Goal: Transaction & Acquisition: Purchase product/service

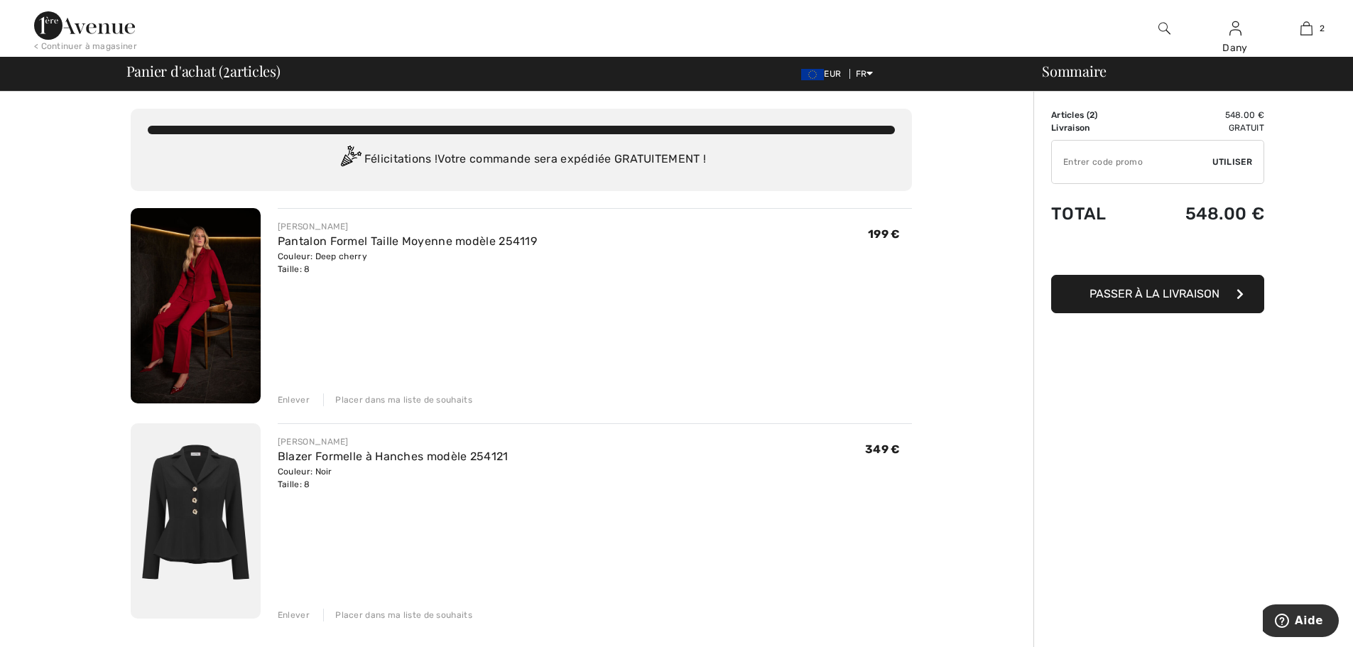
click at [203, 298] on img at bounding box center [196, 305] width 130 height 195
click at [381, 402] on div "Placer dans ma liste de souhaits" at bounding box center [397, 399] width 149 height 13
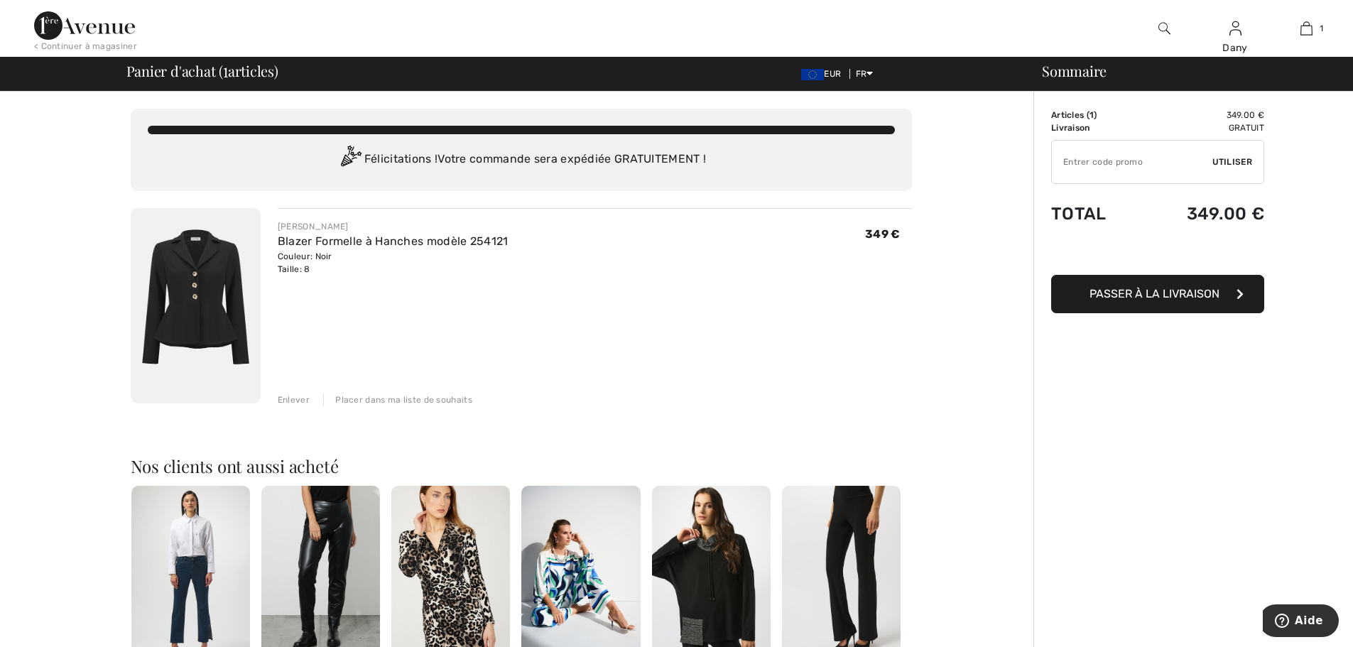
click at [227, 311] on img at bounding box center [196, 305] width 130 height 195
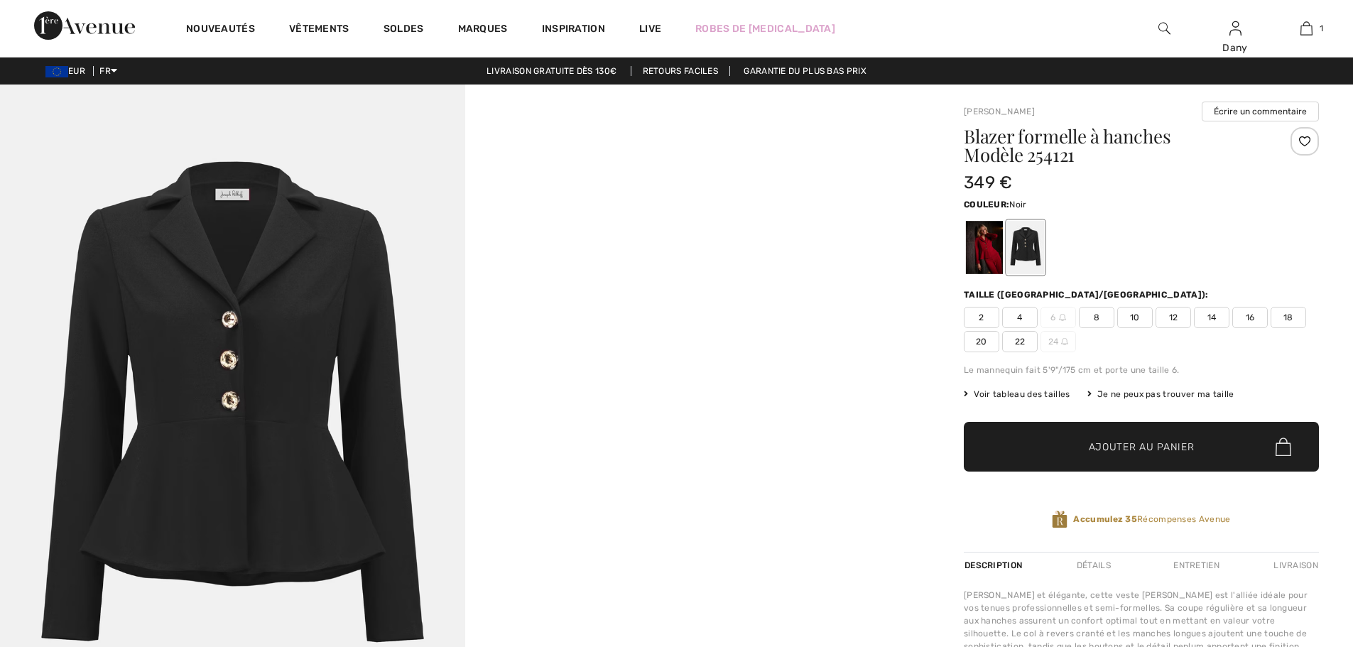
click at [979, 247] on div at bounding box center [984, 247] width 37 height 53
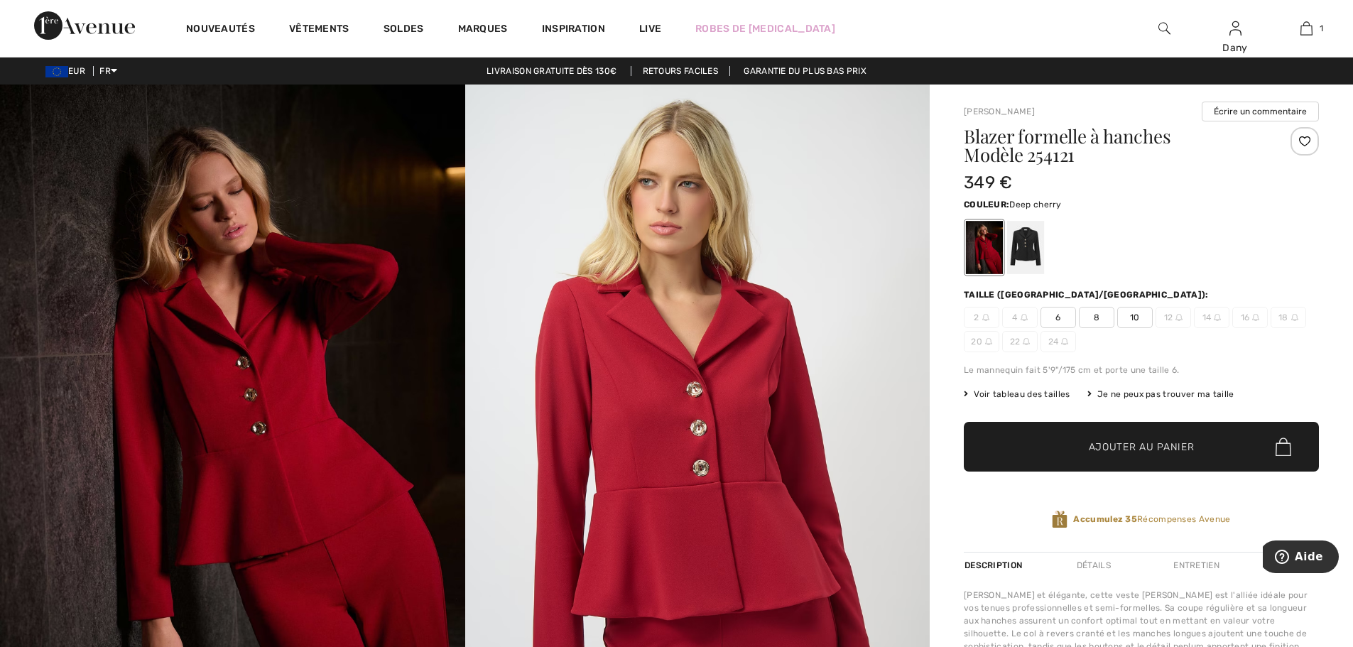
click at [1307, 146] on div at bounding box center [1304, 141] width 28 height 28
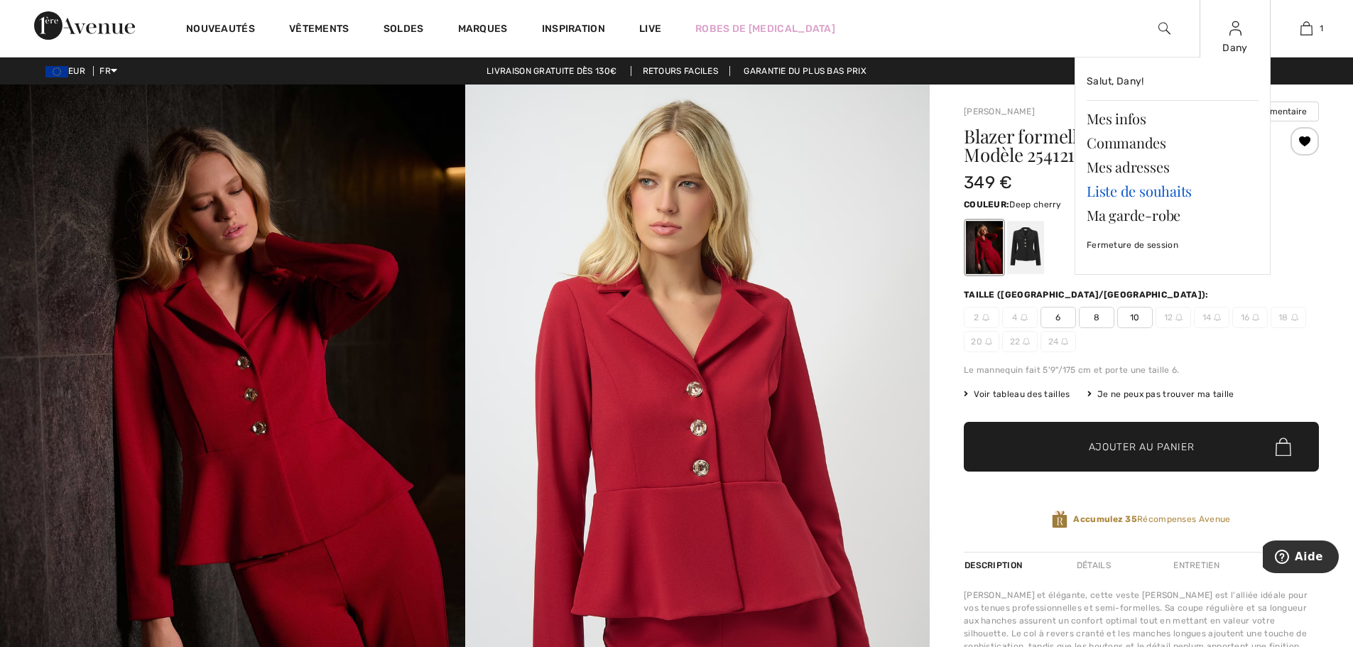
click at [1117, 190] on link "Liste de souhaits" at bounding box center [1173, 191] width 172 height 24
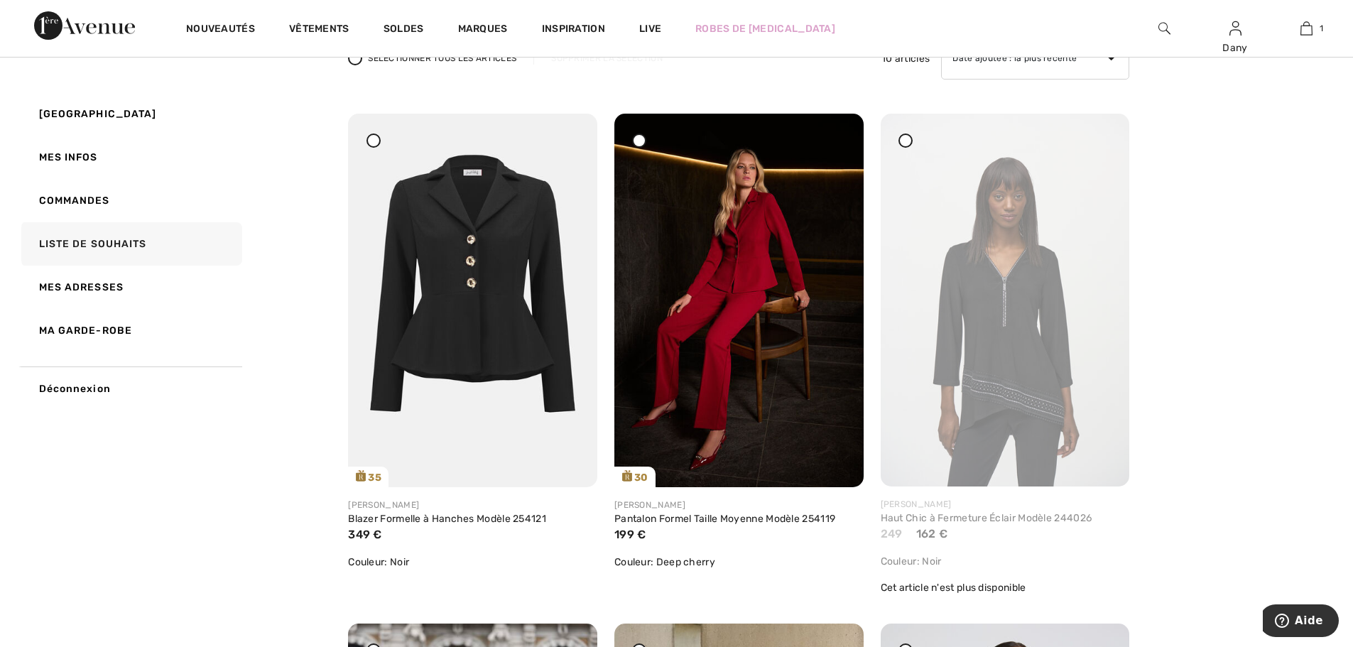
scroll to position [142, 0]
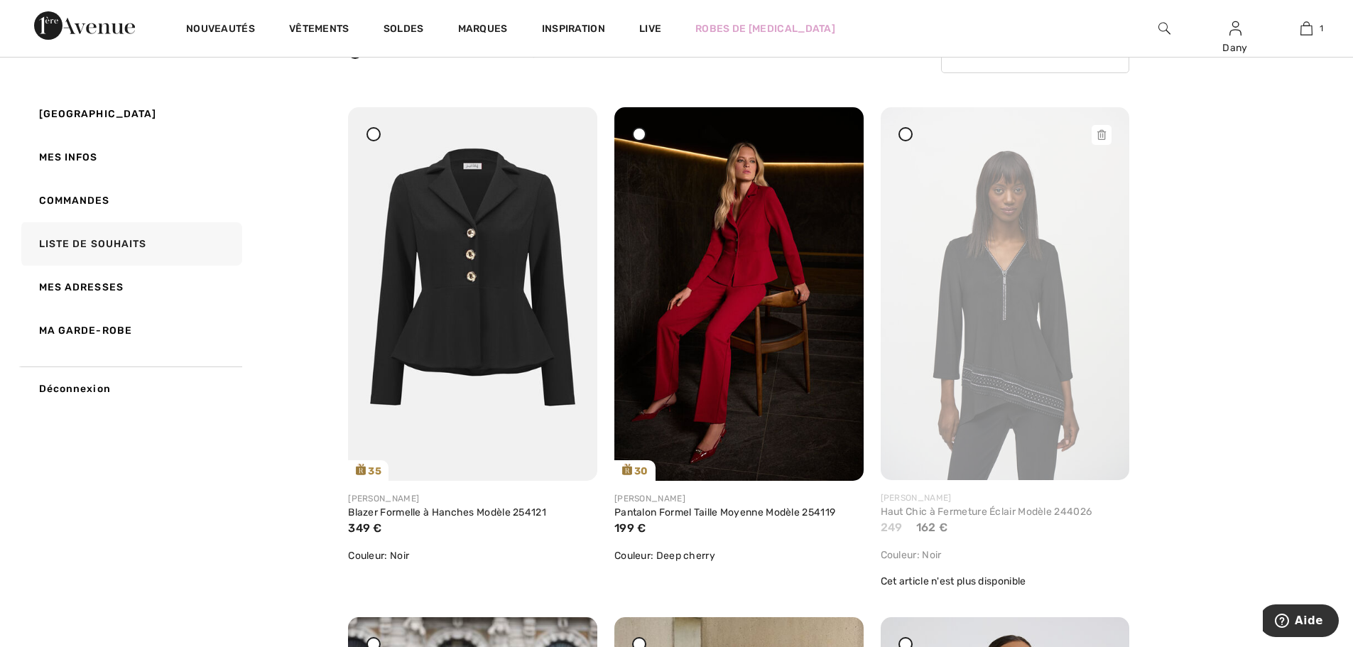
click at [1107, 129] on div at bounding box center [1102, 135] width 20 height 20
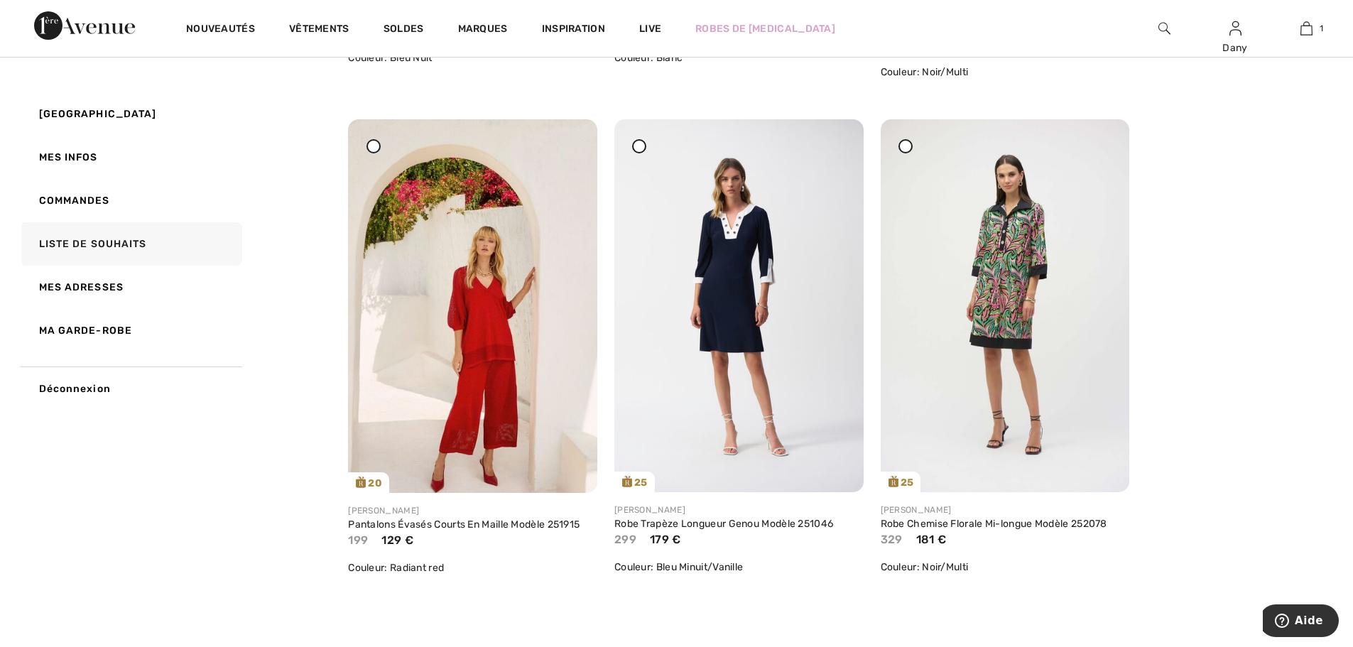
scroll to position [1136, 0]
click at [579, 141] on div at bounding box center [570, 146] width 20 height 20
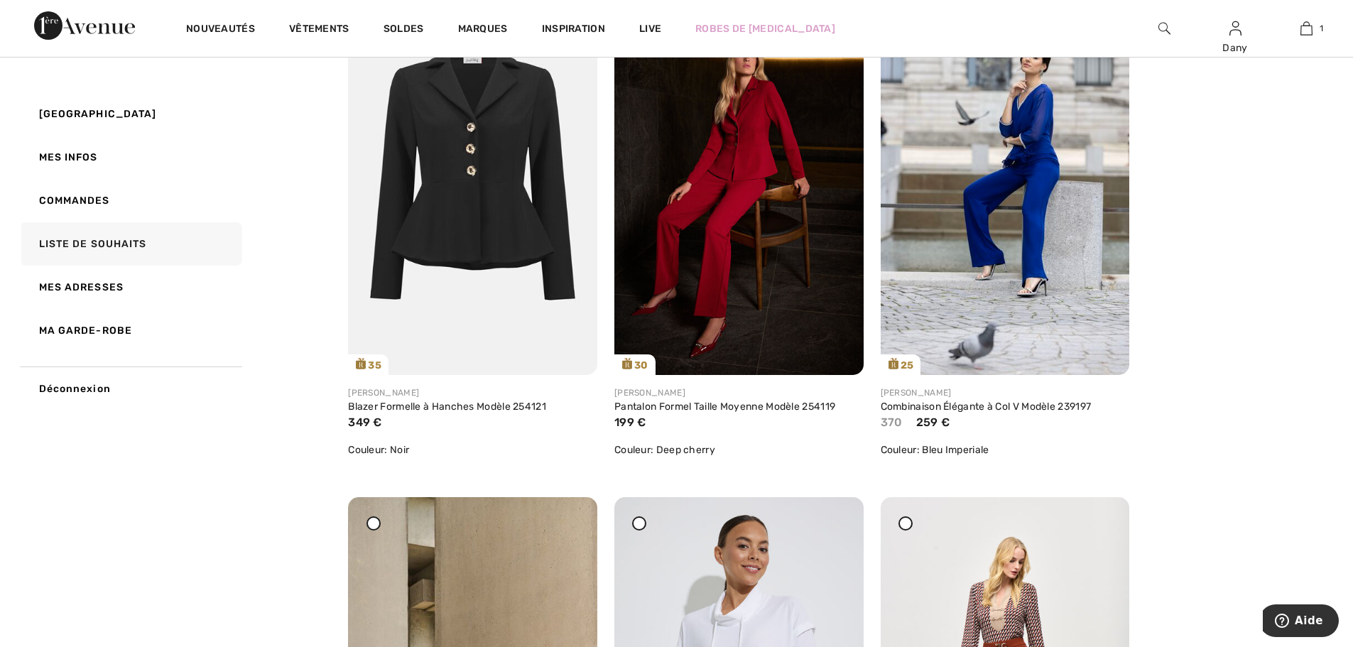
scroll to position [142, 0]
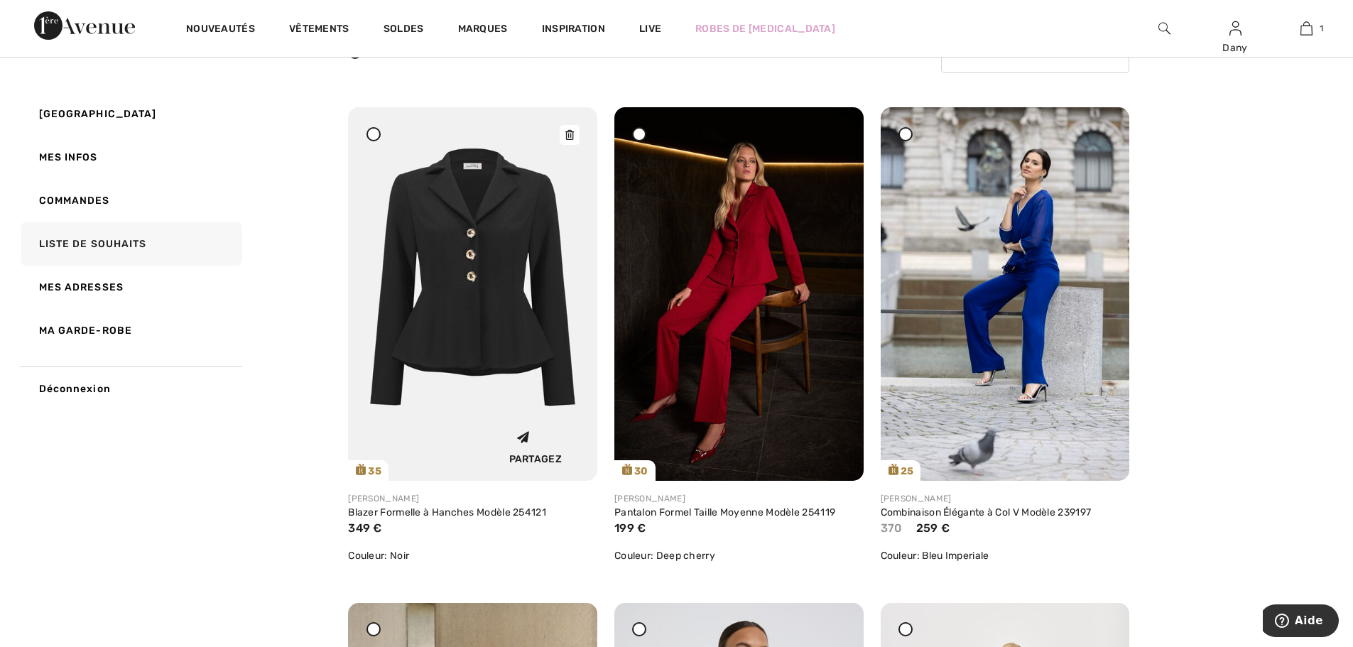
click at [447, 268] on img at bounding box center [472, 294] width 249 height 374
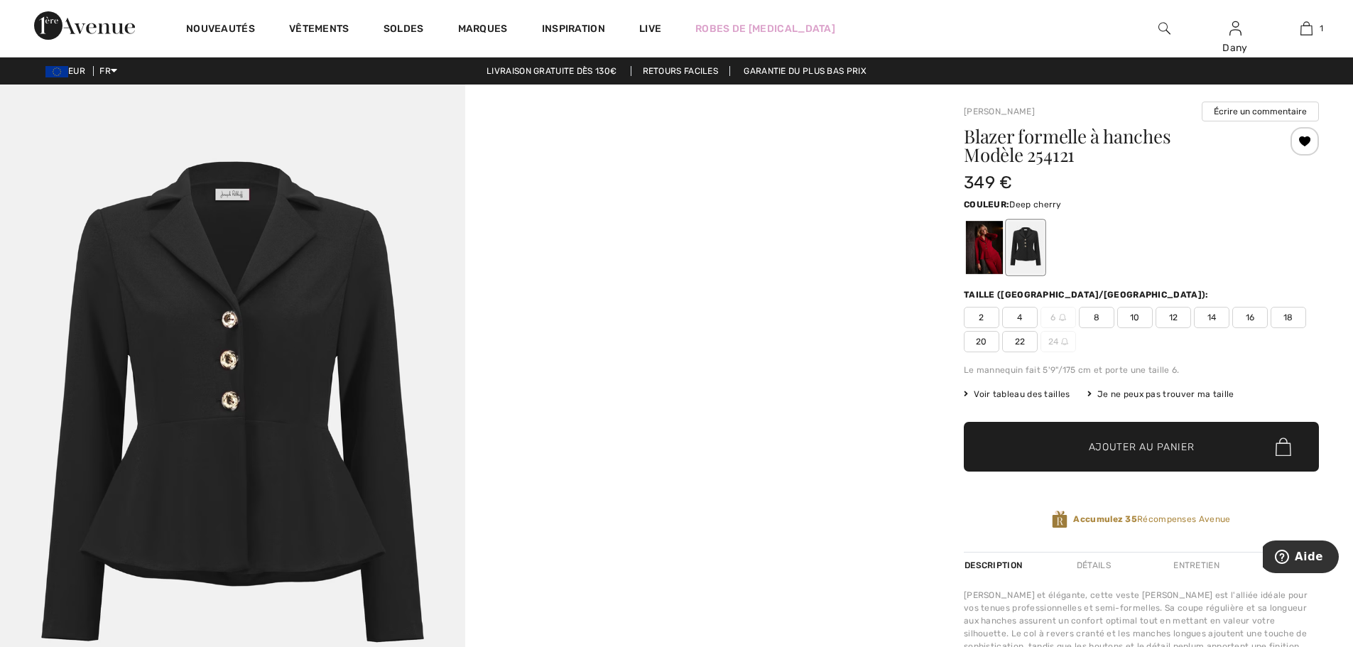
click at [982, 252] on div at bounding box center [984, 247] width 37 height 53
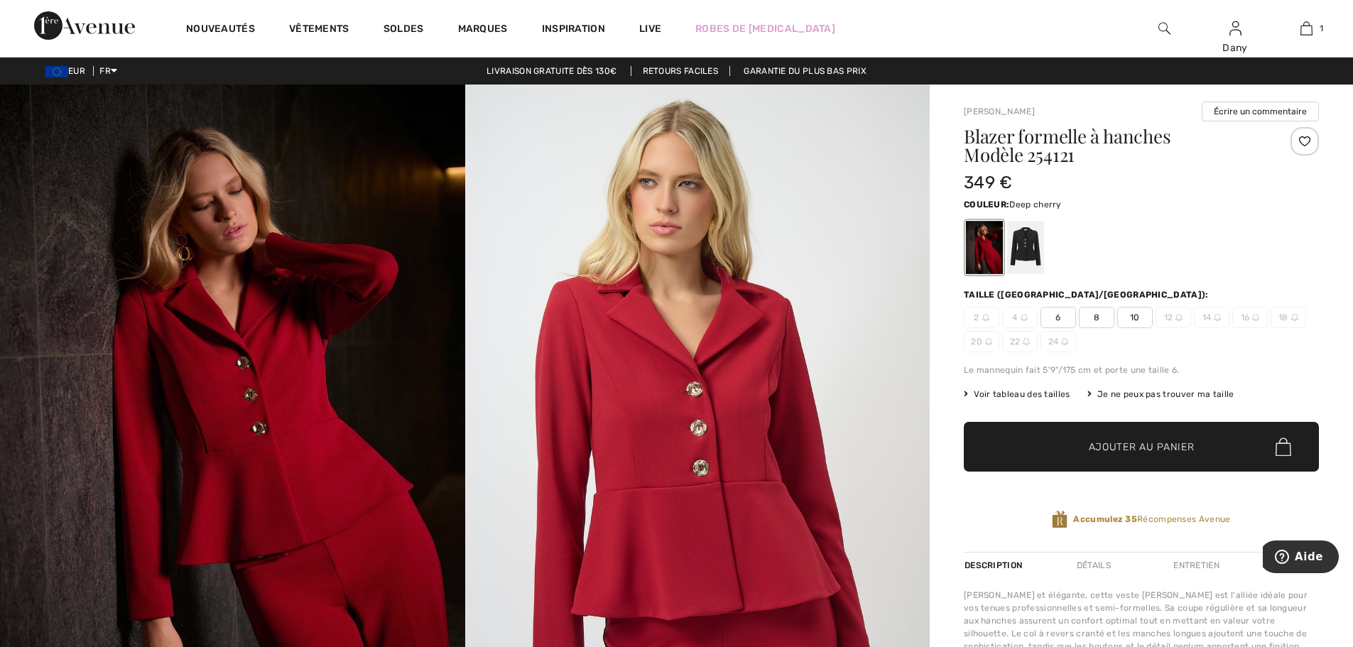
click at [1099, 317] on span "8" at bounding box center [1097, 317] width 36 height 21
click at [1311, 137] on div at bounding box center [1304, 141] width 28 height 28
click at [1080, 447] on span "✔ Ajouté au panier" at bounding box center [1120, 447] width 111 height 15
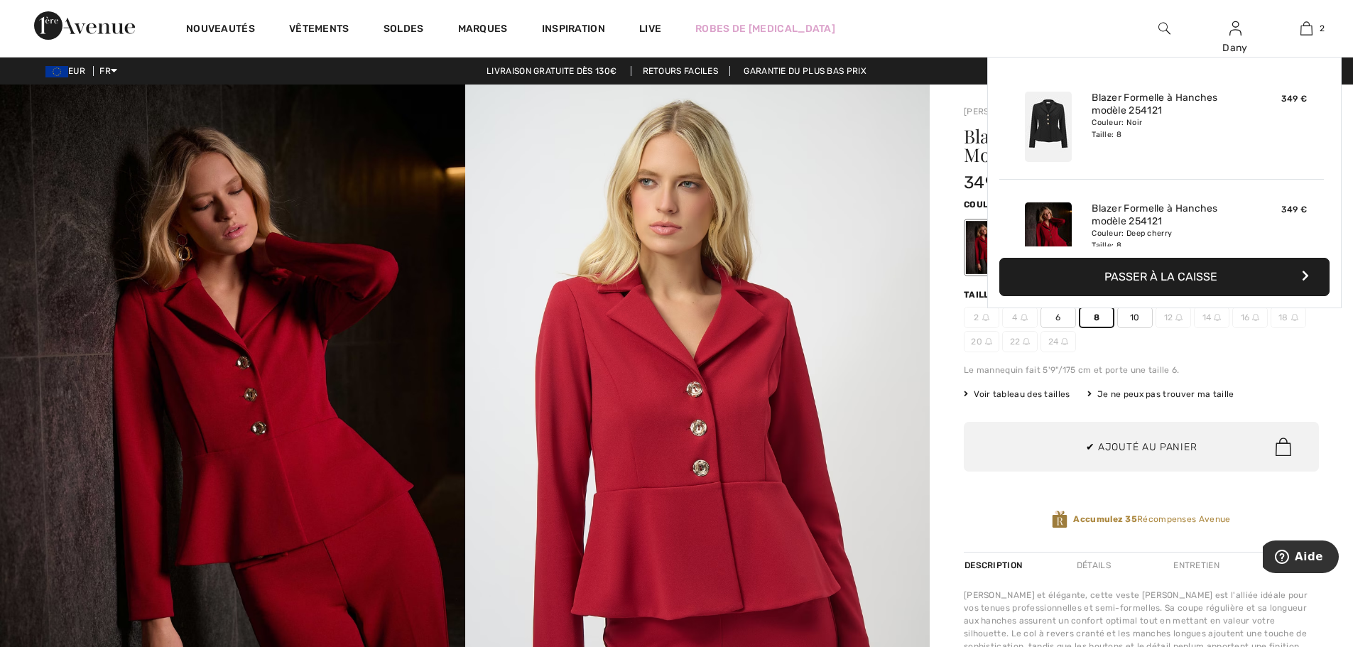
scroll to position [44, 0]
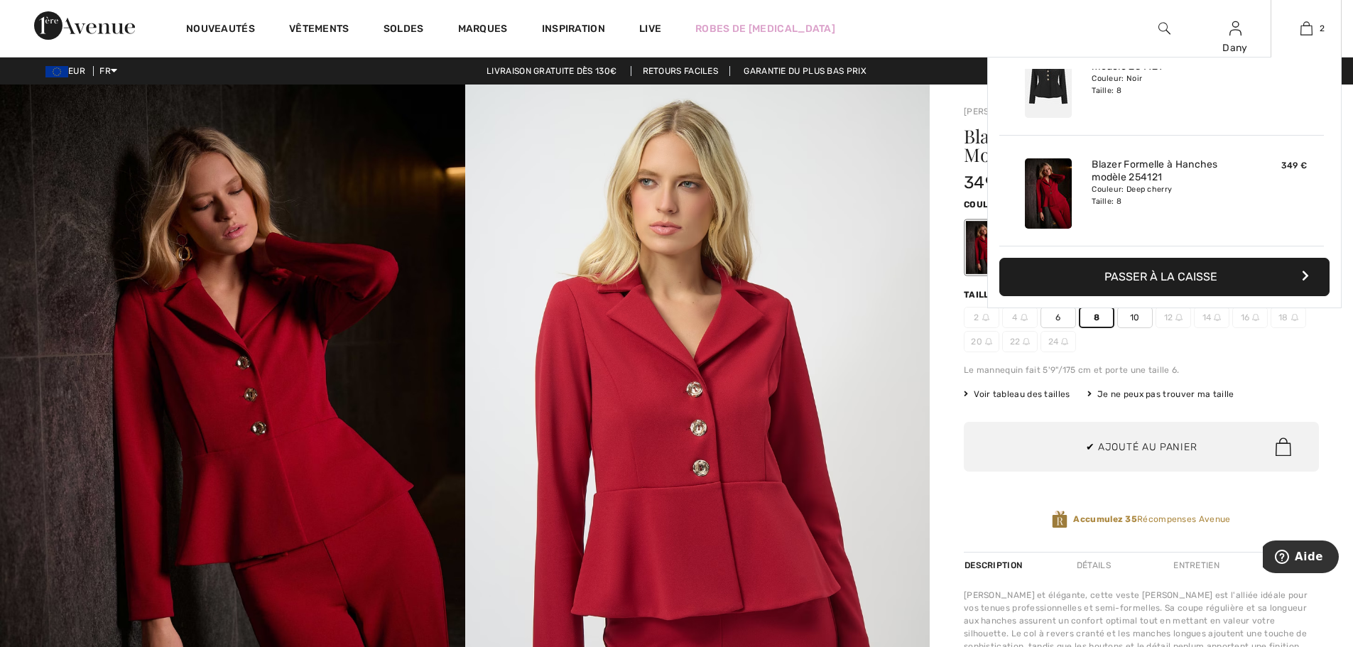
click at [1077, 285] on button "Passer à la caisse" at bounding box center [1164, 277] width 330 height 38
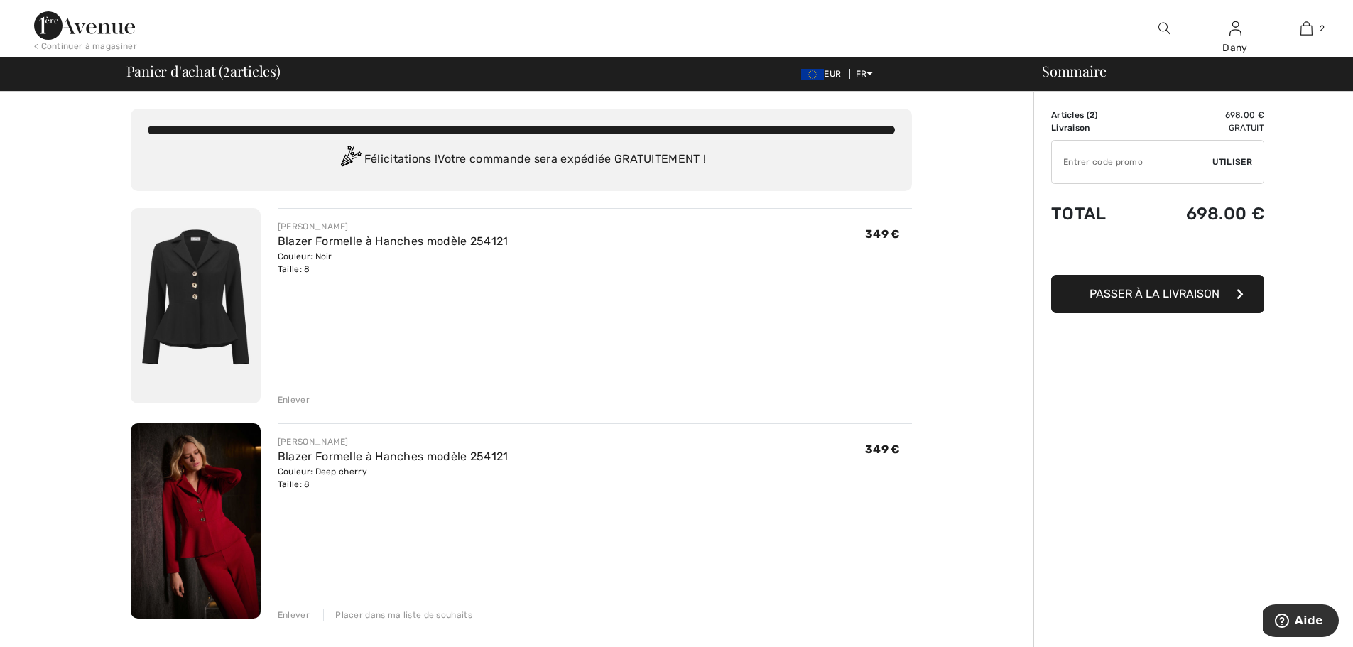
click at [292, 395] on div "Enlever" at bounding box center [294, 399] width 32 height 13
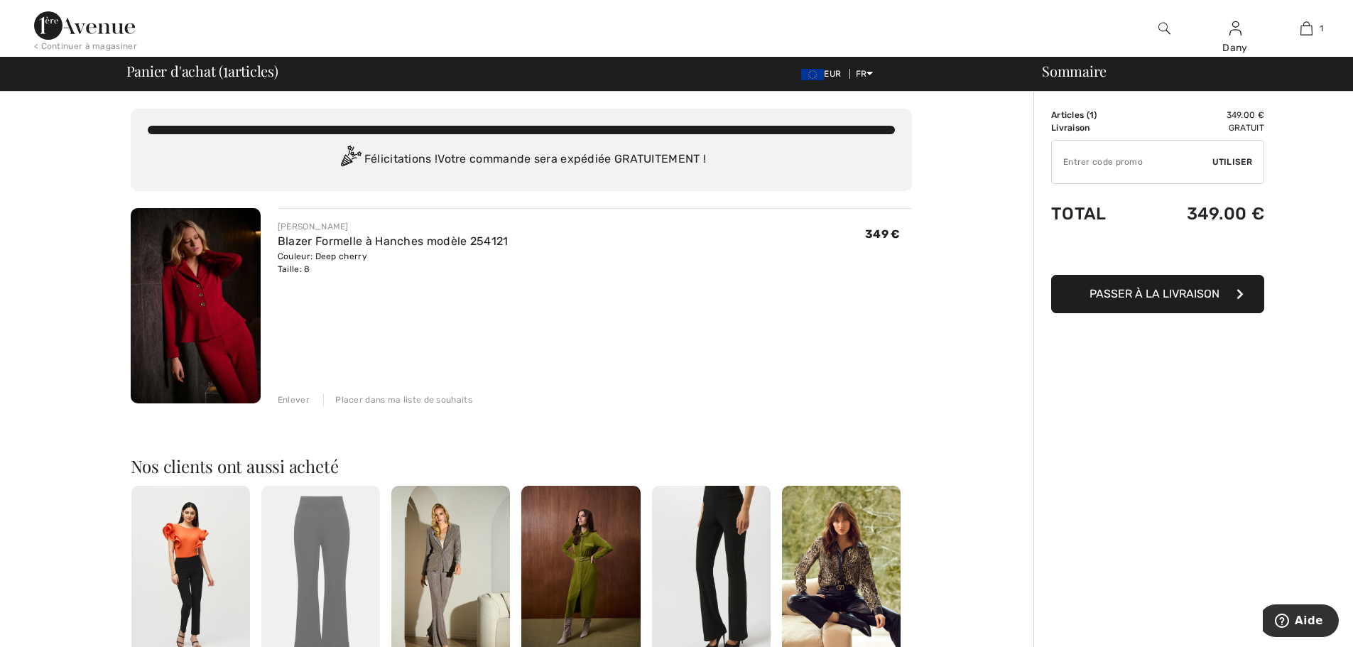
click at [403, 403] on div "Placer dans ma liste de souhaits" at bounding box center [397, 399] width 149 height 13
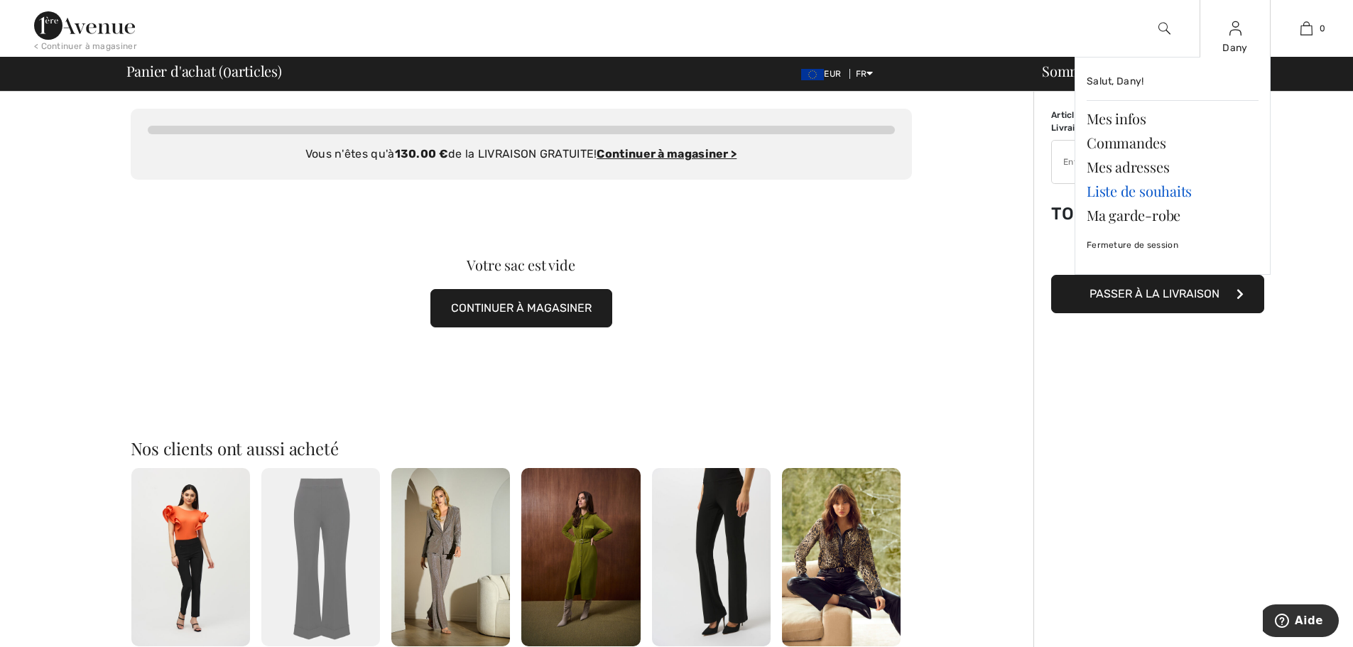
click at [1143, 190] on link "Liste de souhaits" at bounding box center [1173, 191] width 172 height 24
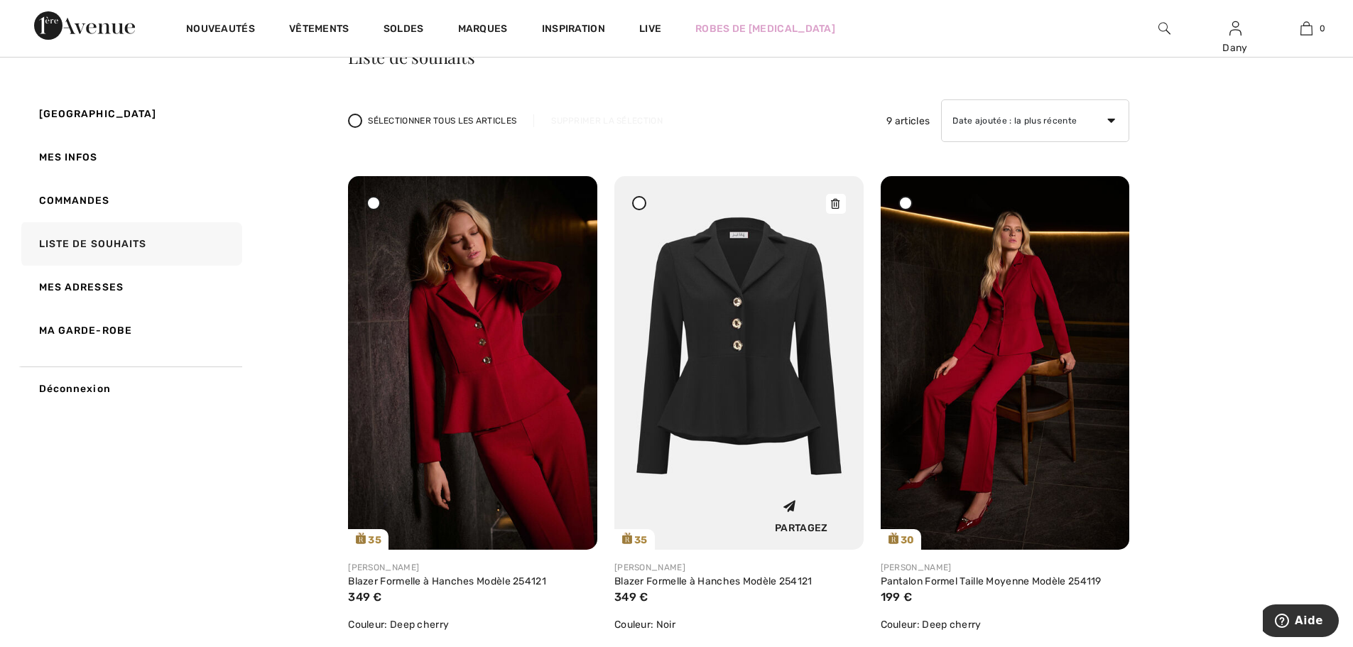
scroll to position [71, 0]
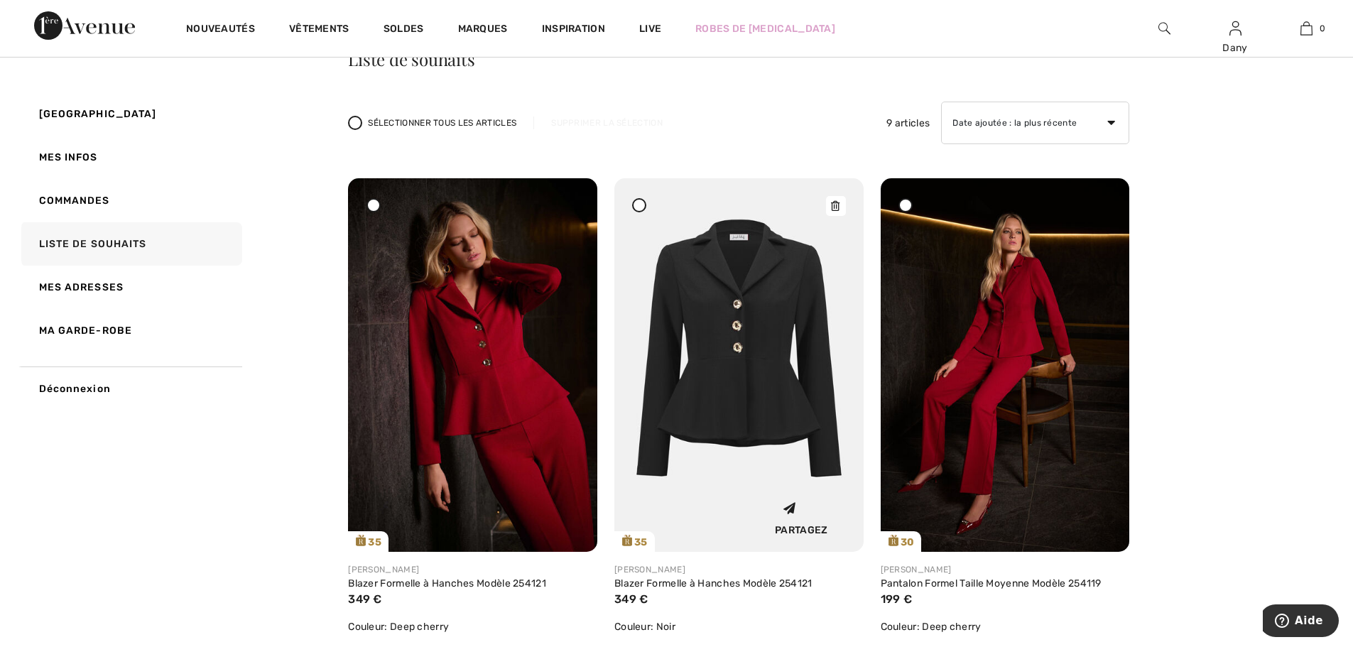
click at [834, 204] on icon at bounding box center [835, 206] width 9 height 10
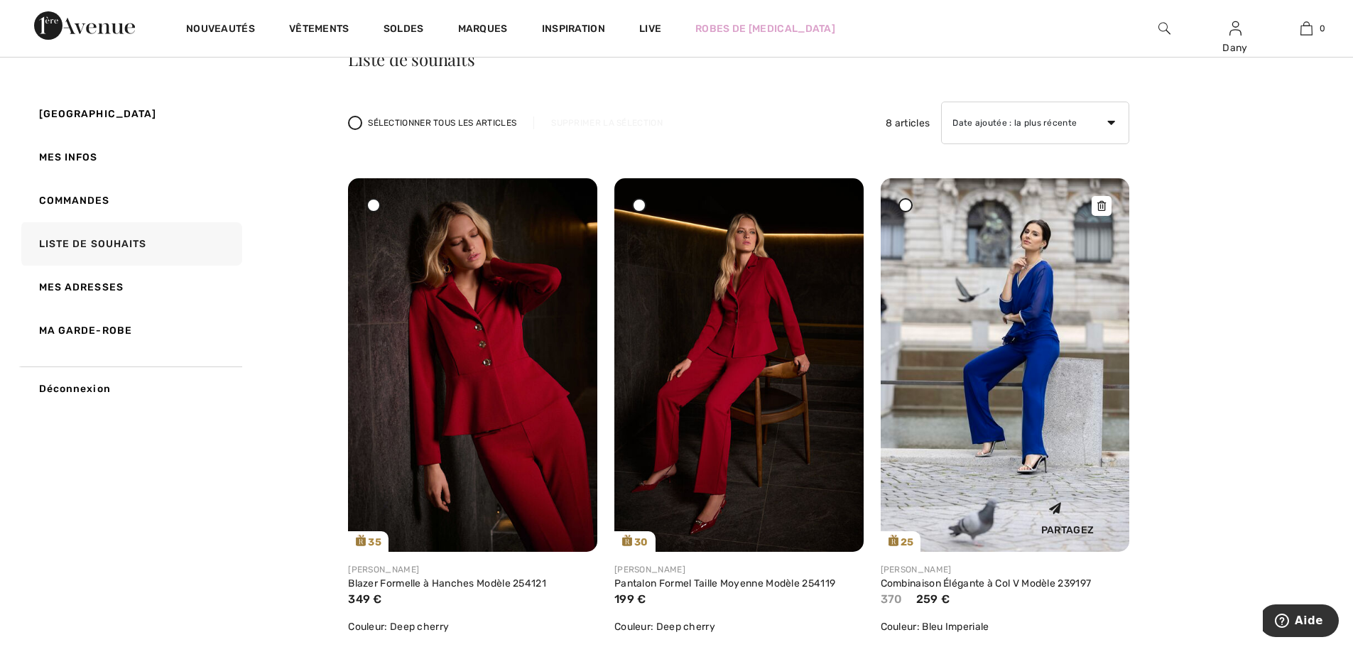
click at [1100, 203] on icon at bounding box center [1101, 206] width 9 height 10
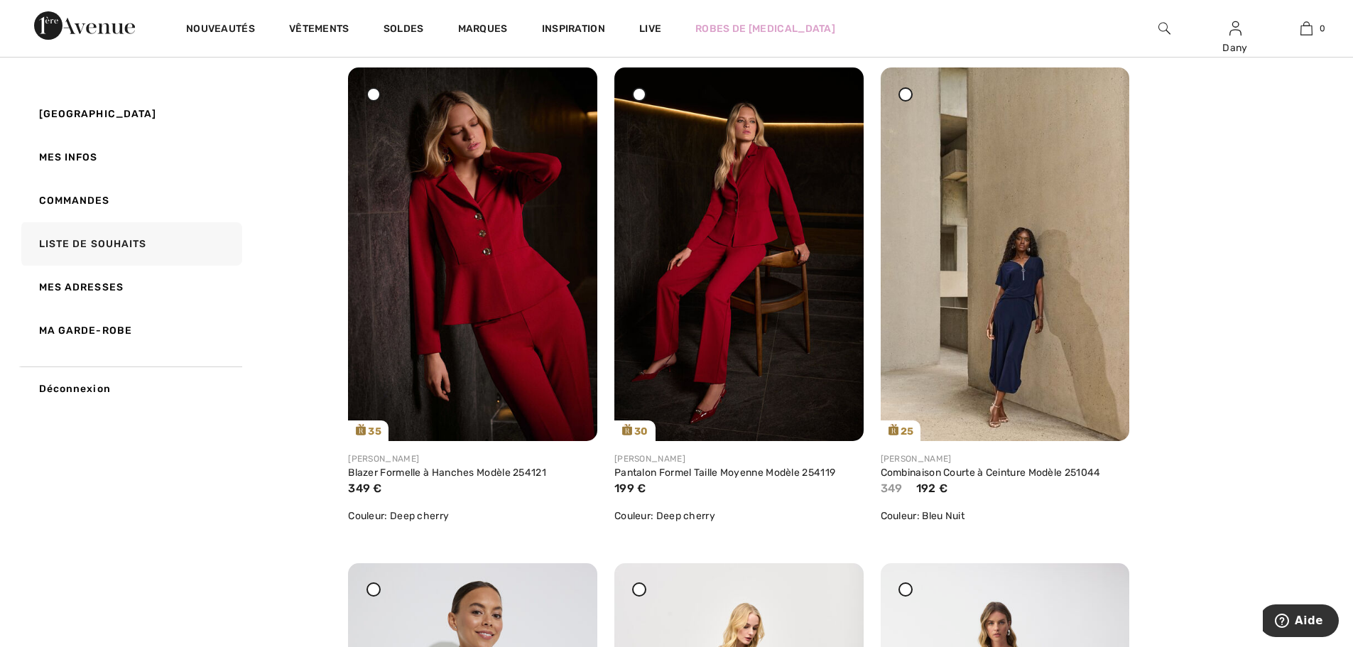
scroll to position [142, 0]
